Goal: Entertainment & Leisure: Browse casually

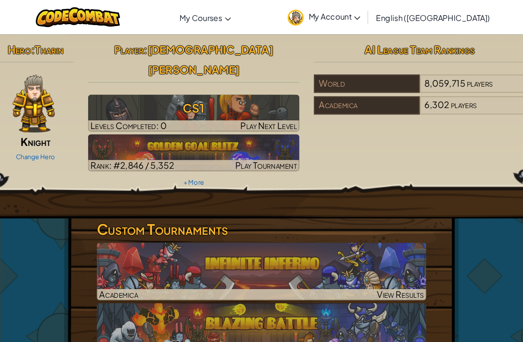
scroll to position [3, 0]
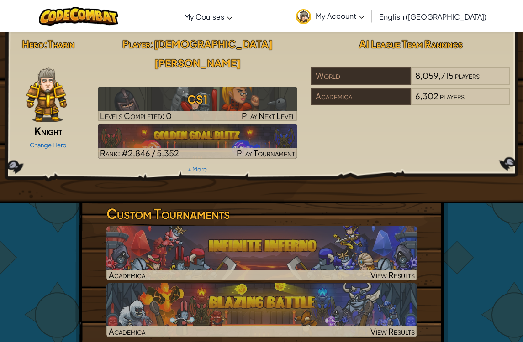
click at [469, 71] on span "players" at bounding box center [467, 75] width 25 height 10
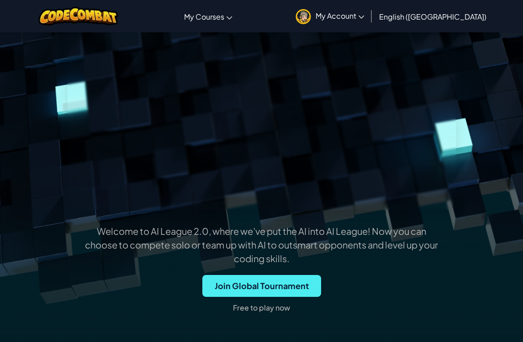
scroll to position [148, 0]
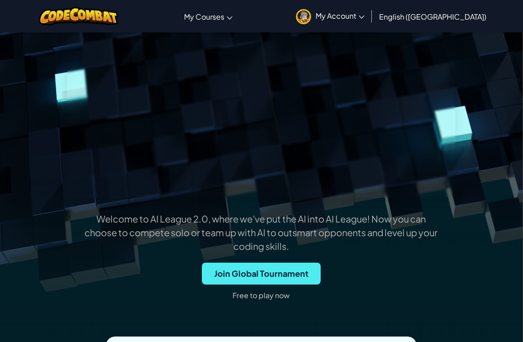
click at [292, 272] on span "Join Global Tournament" at bounding box center [261, 274] width 119 height 22
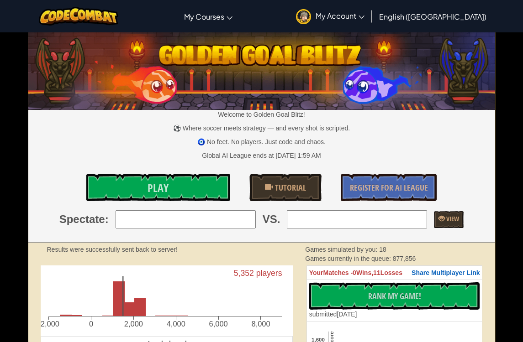
click at [206, 185] on link "Play" at bounding box center [158, 187] width 144 height 27
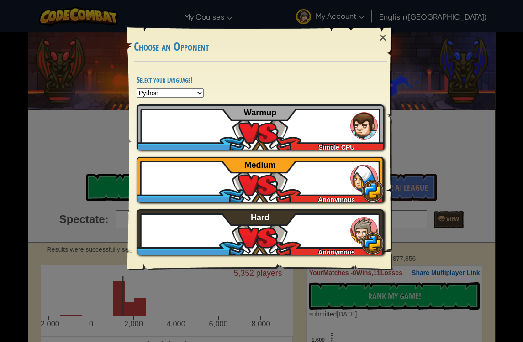
click at [362, 130] on img at bounding box center [363, 125] width 27 height 27
